Goal: Information Seeking & Learning: Learn about a topic

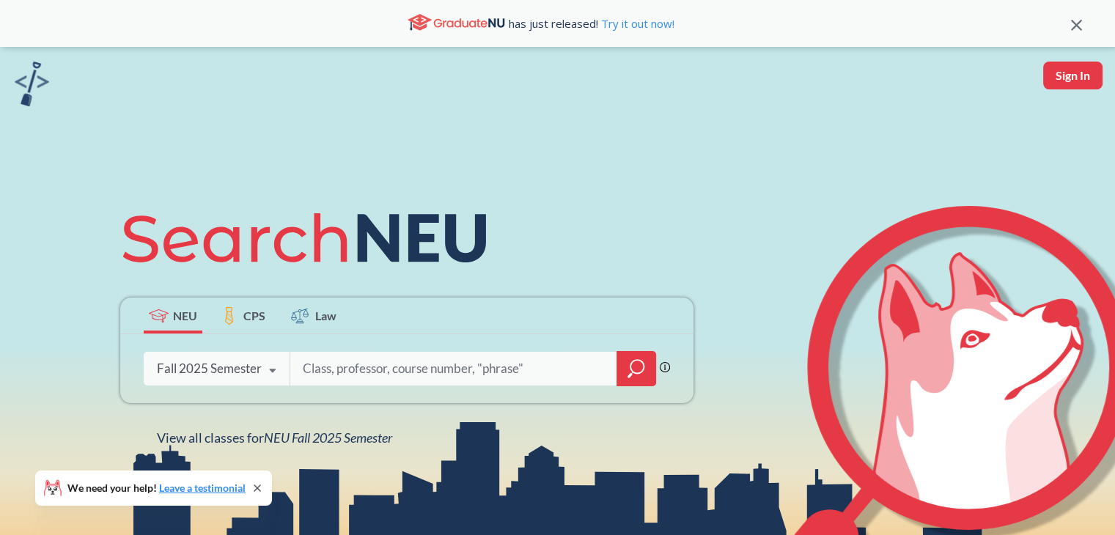
click at [331, 370] on input "search" at bounding box center [453, 368] width 305 height 31
type input "robotcs"
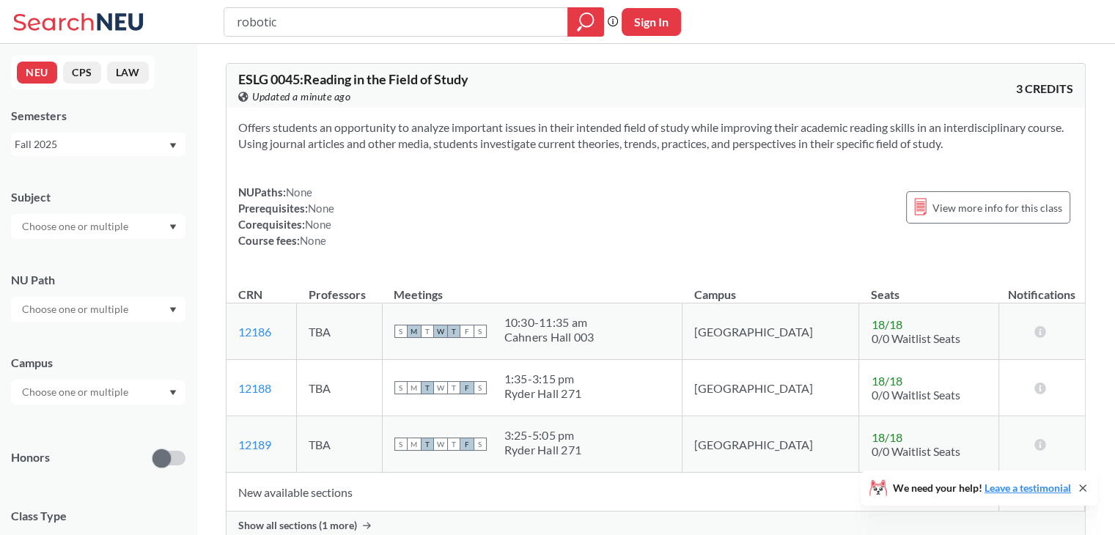
type input "robotics"
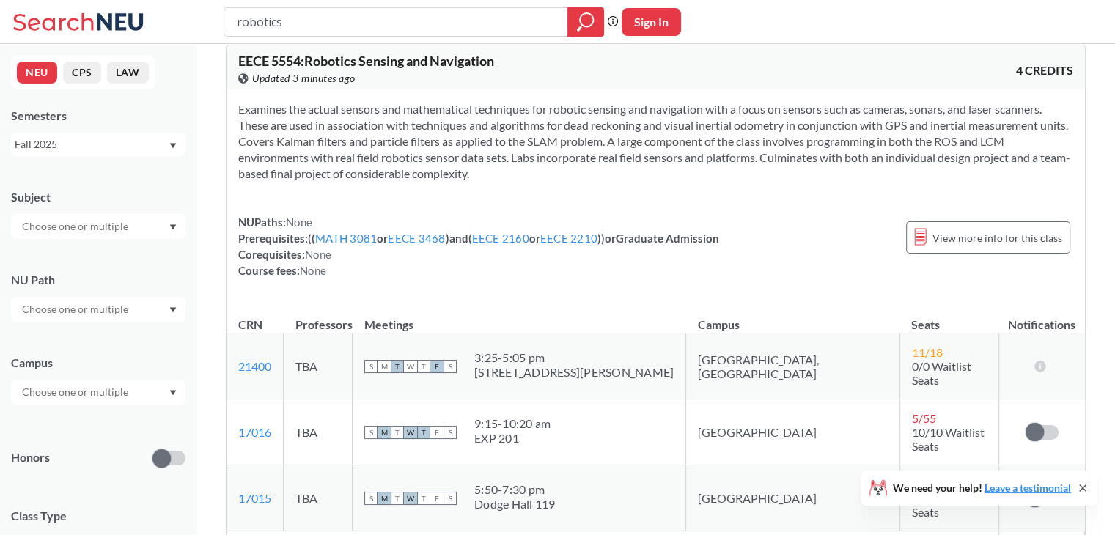
scroll to position [1583, 0]
